Goal: Task Accomplishment & Management: Use online tool/utility

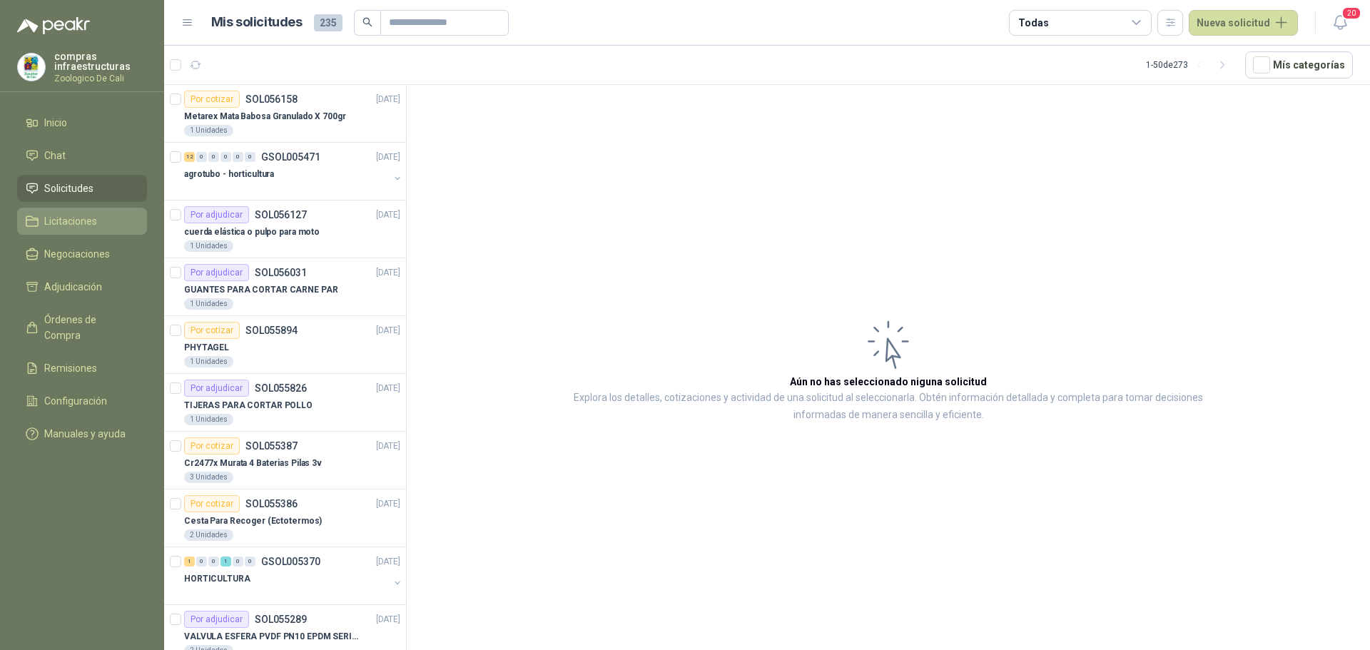
click at [64, 234] on link "Licitaciones" at bounding box center [82, 221] width 130 height 27
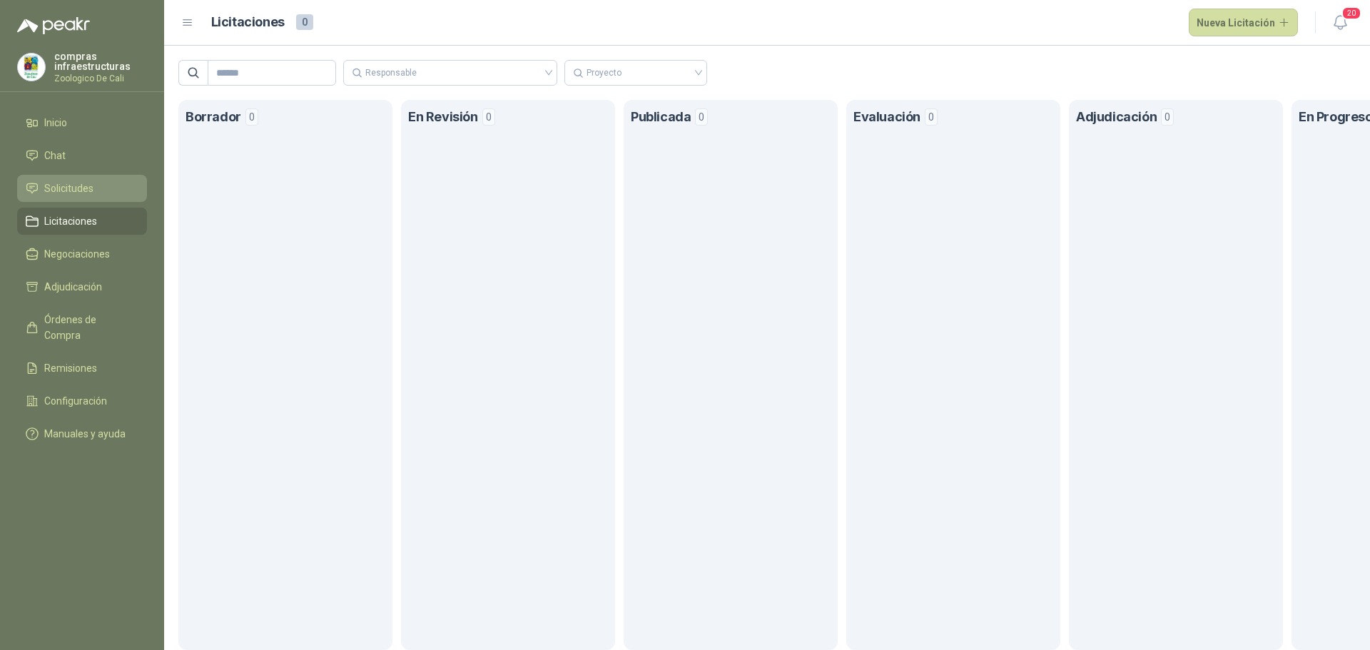
click at [86, 188] on span "Solicitudes" at bounding box center [68, 189] width 49 height 16
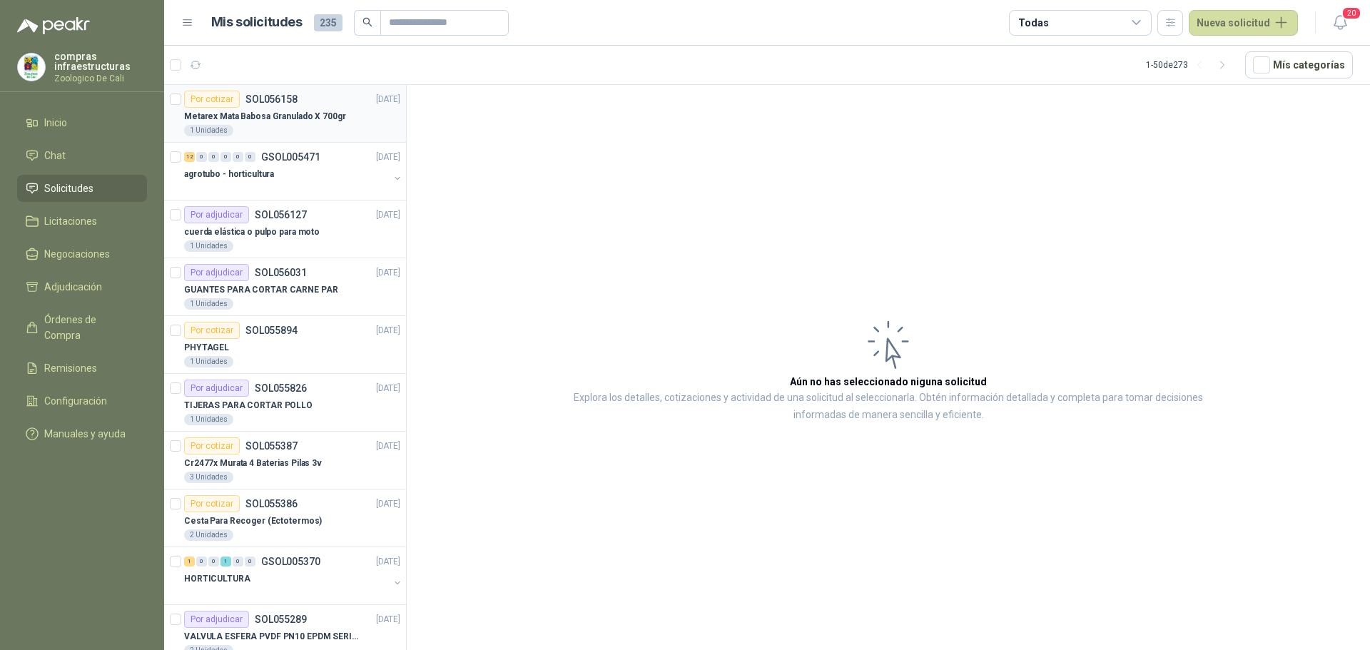
click at [223, 124] on div "Metarex Mata Babosa Granulado X 700gr" at bounding box center [292, 116] width 216 height 17
